Goal: Information Seeking & Learning: Learn about a topic

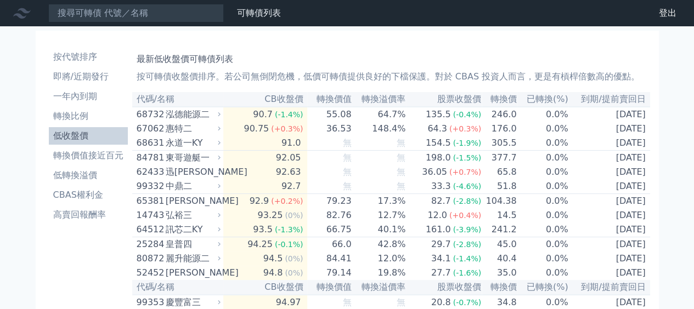
click at [78, 98] on li "一年內到期" at bounding box center [88, 96] width 79 height 13
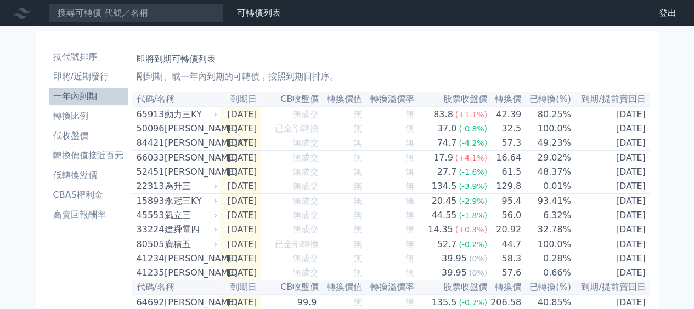
click at [74, 136] on li "低收盤價" at bounding box center [88, 135] width 79 height 13
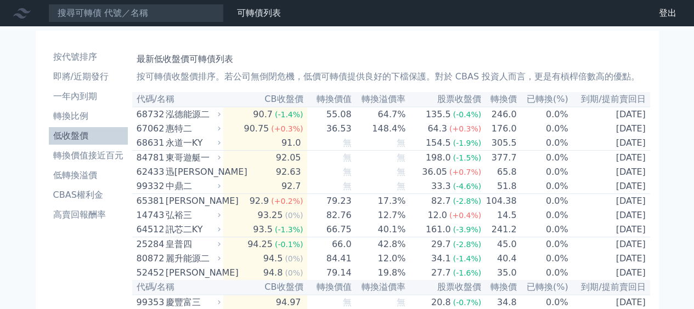
click at [77, 153] on li "轉換價值接近百元" at bounding box center [88, 155] width 79 height 13
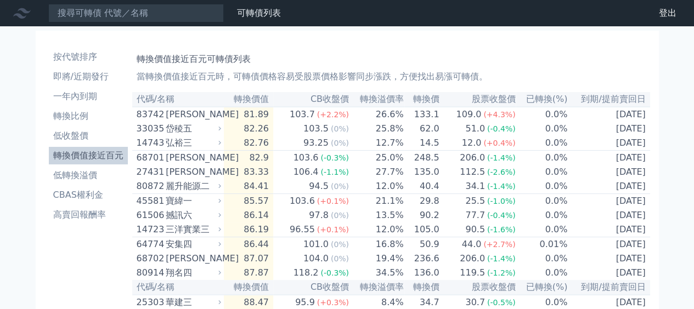
click at [88, 181] on li "低轉換溢價" at bounding box center [88, 175] width 79 height 13
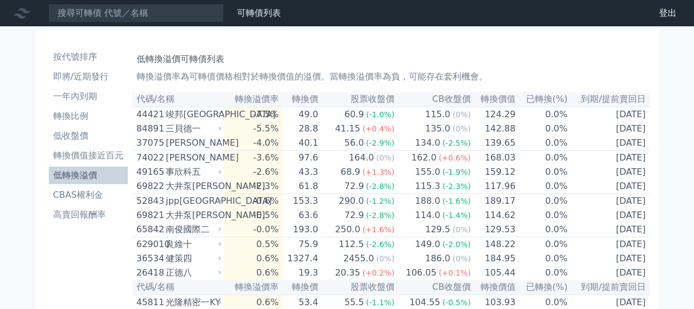
click at [86, 98] on li "一年內到期" at bounding box center [88, 96] width 79 height 13
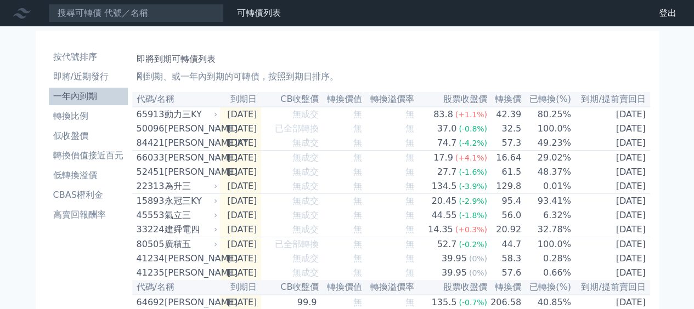
click at [65, 116] on li "轉換比例" at bounding box center [88, 116] width 79 height 13
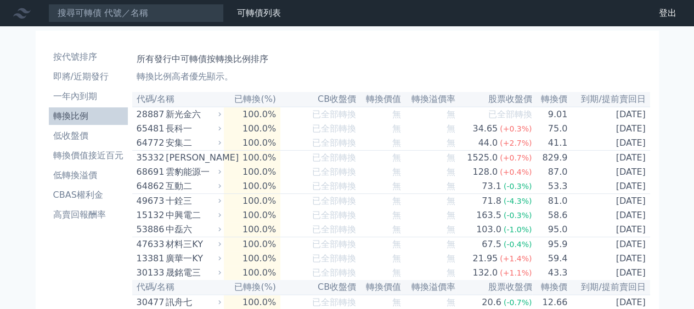
click at [261, 13] on link "可轉債列表" at bounding box center [259, 13] width 44 height 10
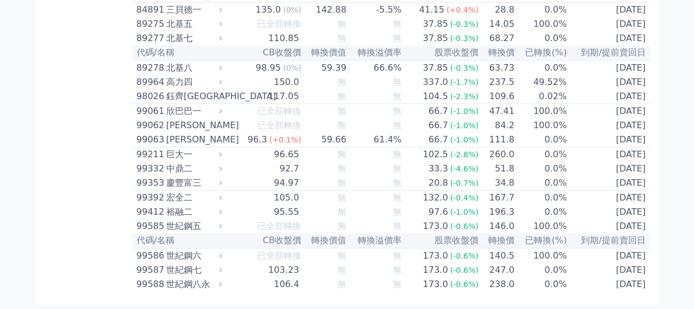
scroll to position [6521, 0]
